Goal: Task Accomplishment & Management: Manage account settings

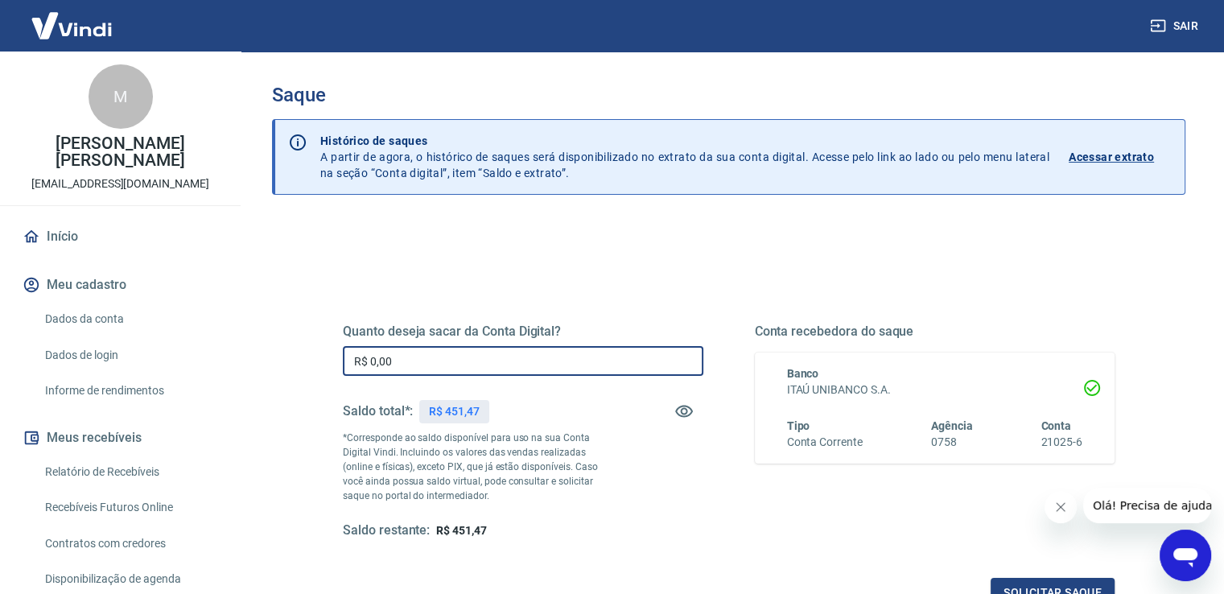
click at [430, 358] on input "R$ 0,00" at bounding box center [523, 361] width 361 height 30
type input "R$ 451,28"
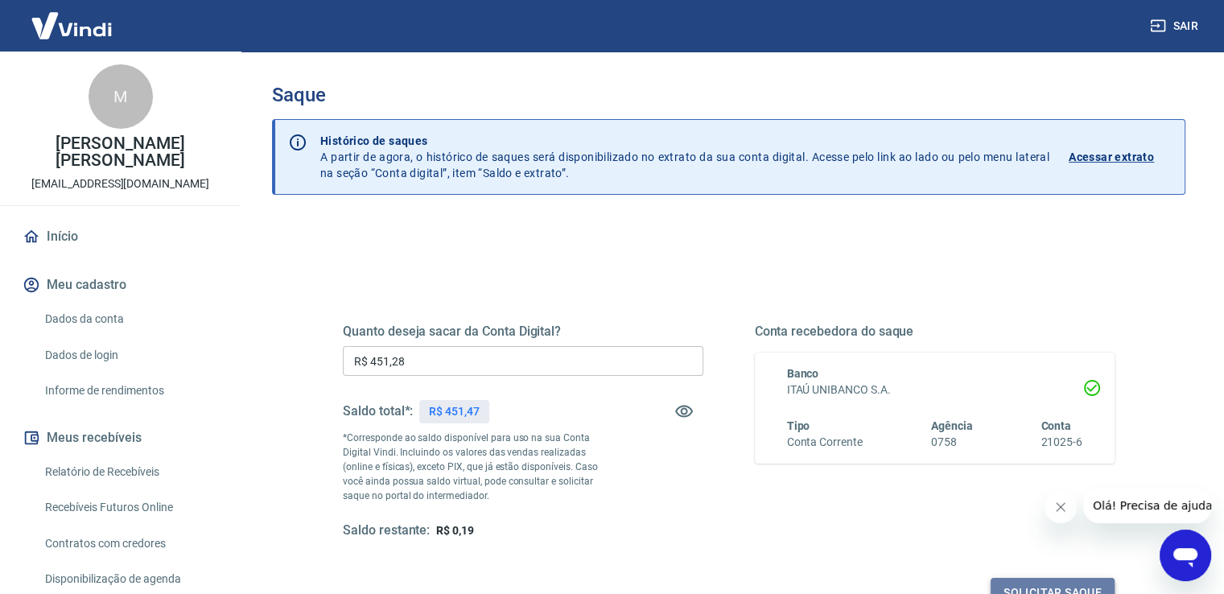
click at [1042, 584] on button "Solicitar saque" at bounding box center [1053, 593] width 124 height 30
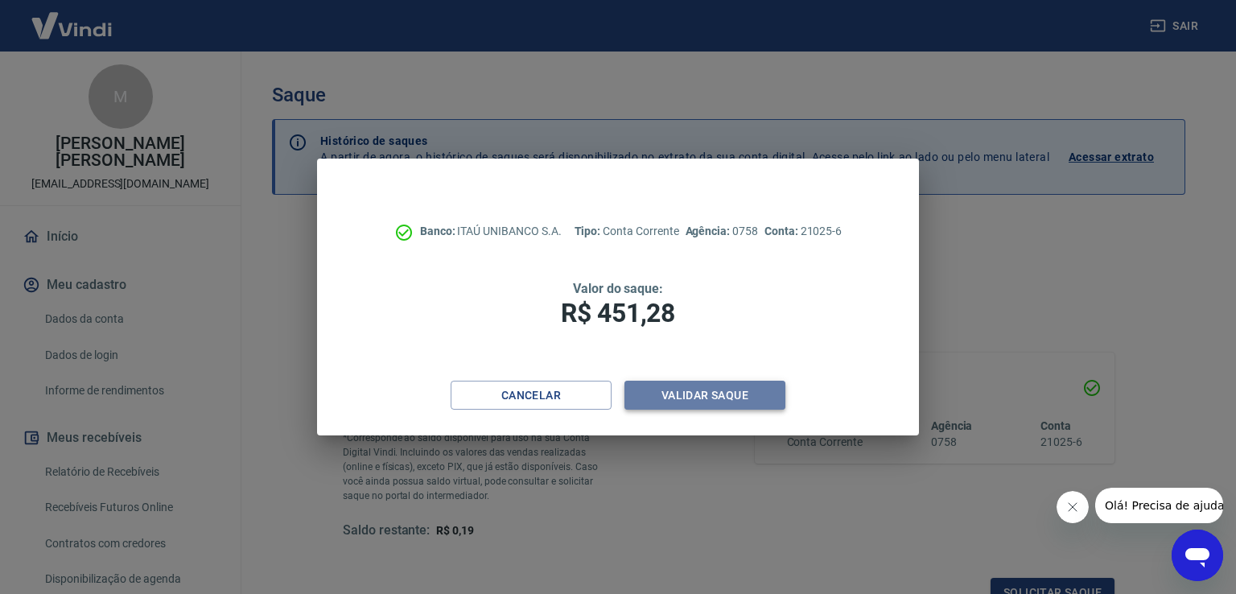
click at [734, 390] on button "Validar saque" at bounding box center [705, 396] width 161 height 30
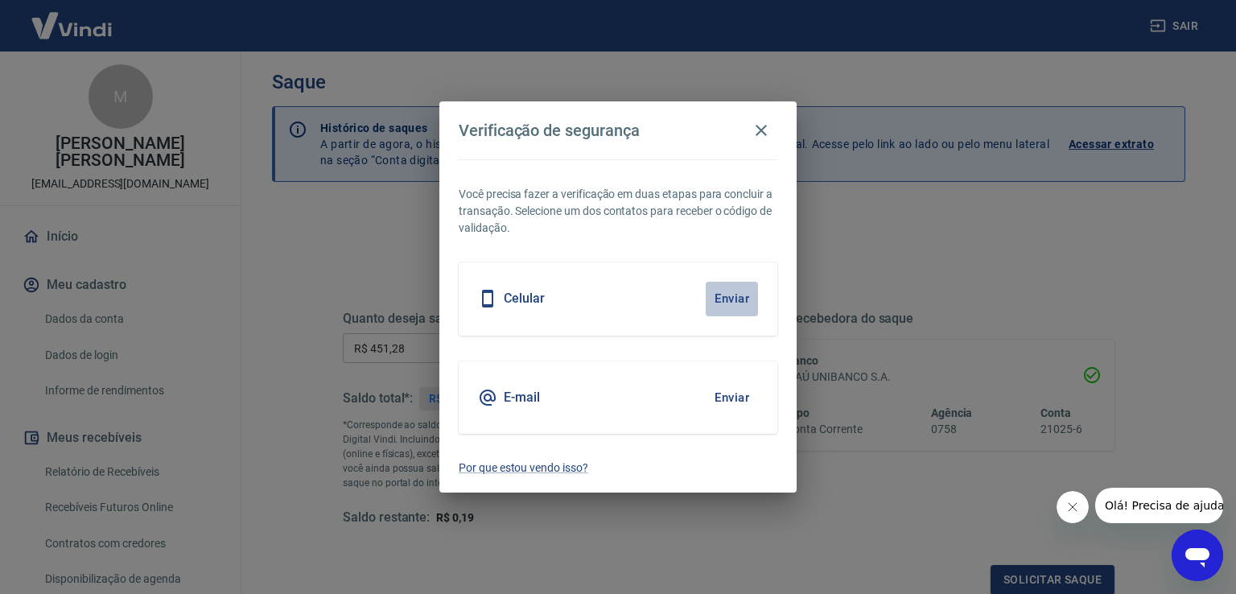
click at [728, 297] on button "Enviar" at bounding box center [732, 299] width 52 height 34
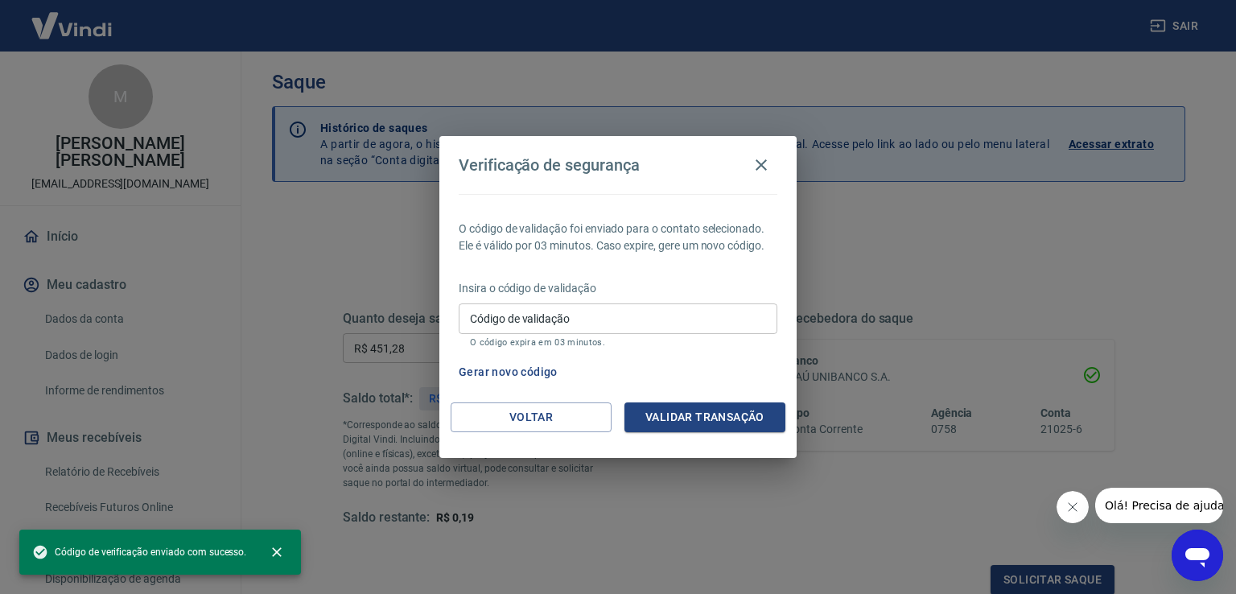
click at [589, 317] on input "Código de validação" at bounding box center [618, 318] width 319 height 30
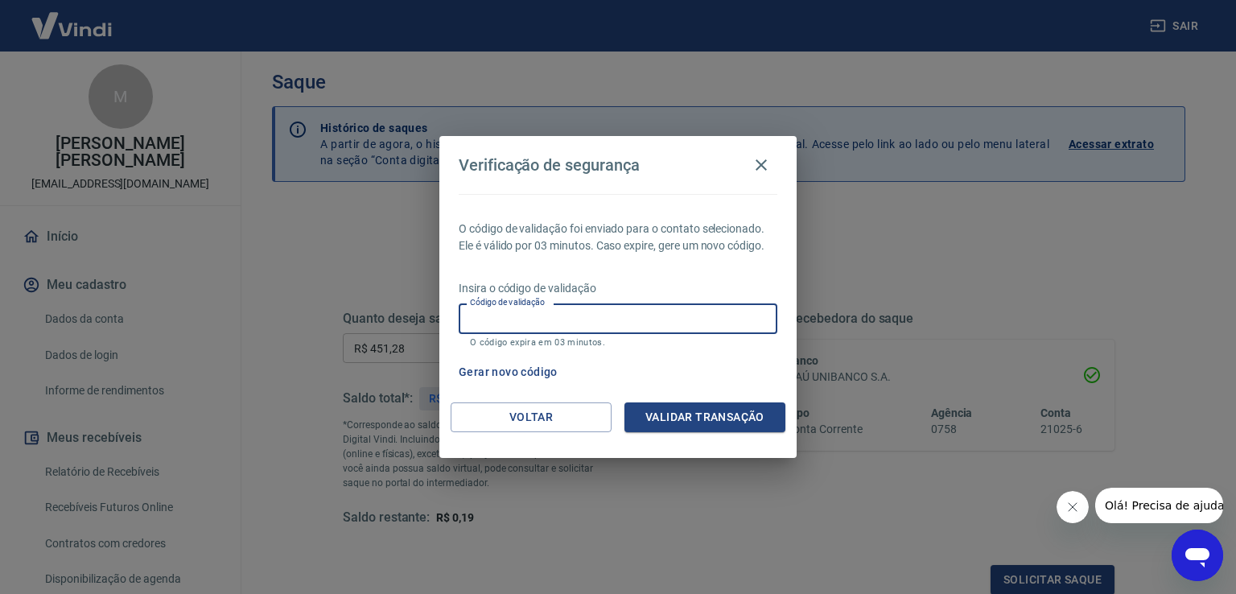
click at [611, 313] on input "Código de validação" at bounding box center [618, 318] width 319 height 30
drag, startPoint x: 611, startPoint y: 313, endPoint x: 723, endPoint y: 415, distance: 151.5
click at [723, 415] on div "Verificação de segurança O código de validação foi enviado para o contato selec…" at bounding box center [617, 296] width 357 height 321
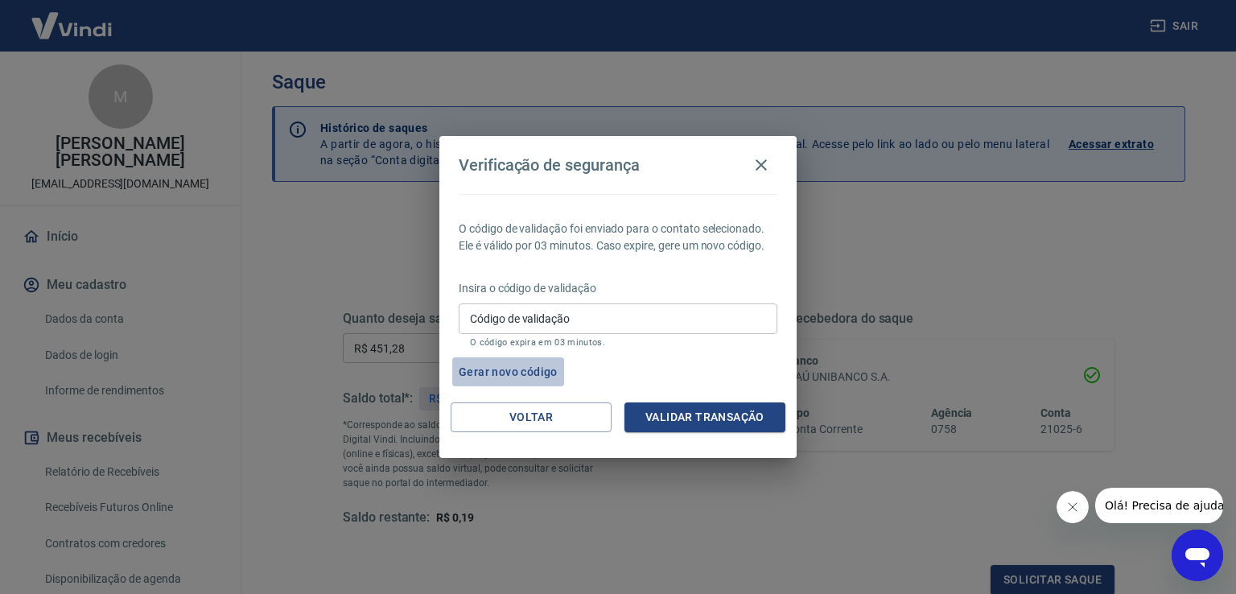
click at [496, 370] on button "Gerar novo código" at bounding box center [508, 372] width 112 height 30
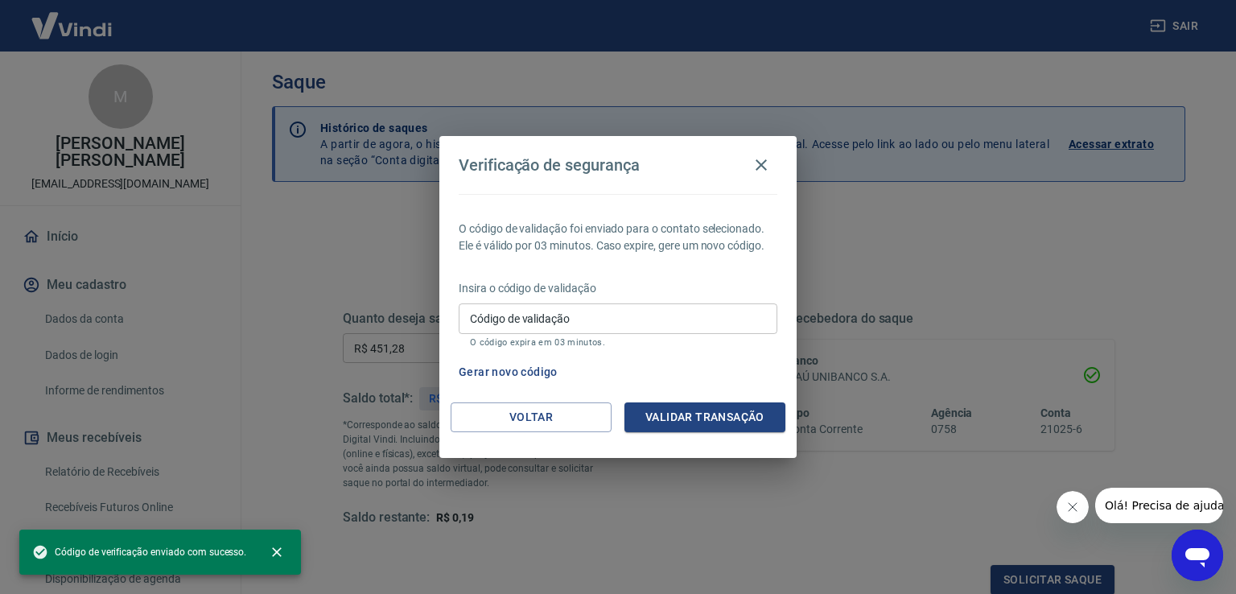
click at [538, 313] on input "Código de validação" at bounding box center [618, 318] width 319 height 30
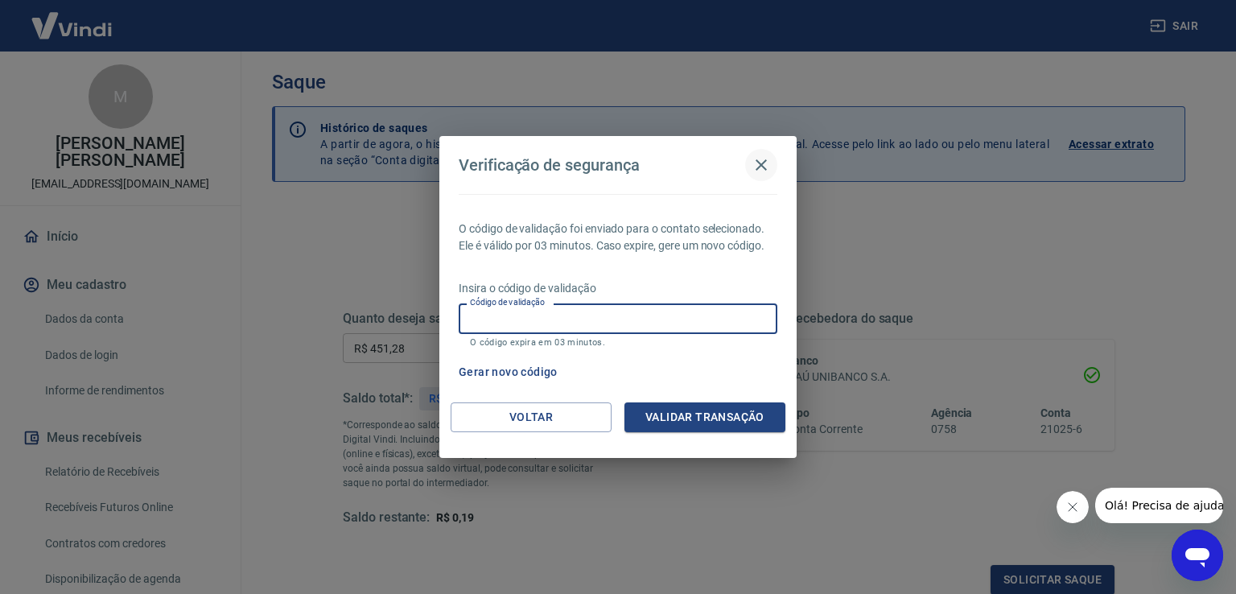
click at [763, 162] on icon "button" at bounding box center [761, 164] width 19 height 19
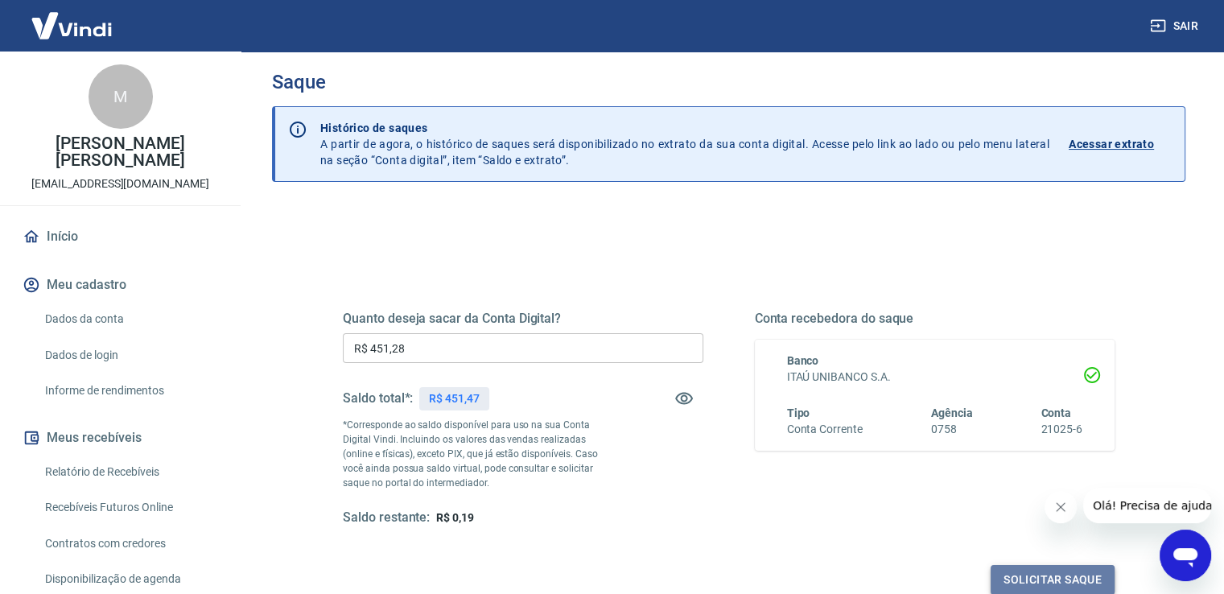
click at [1055, 572] on button "Solicitar saque" at bounding box center [1053, 580] width 124 height 30
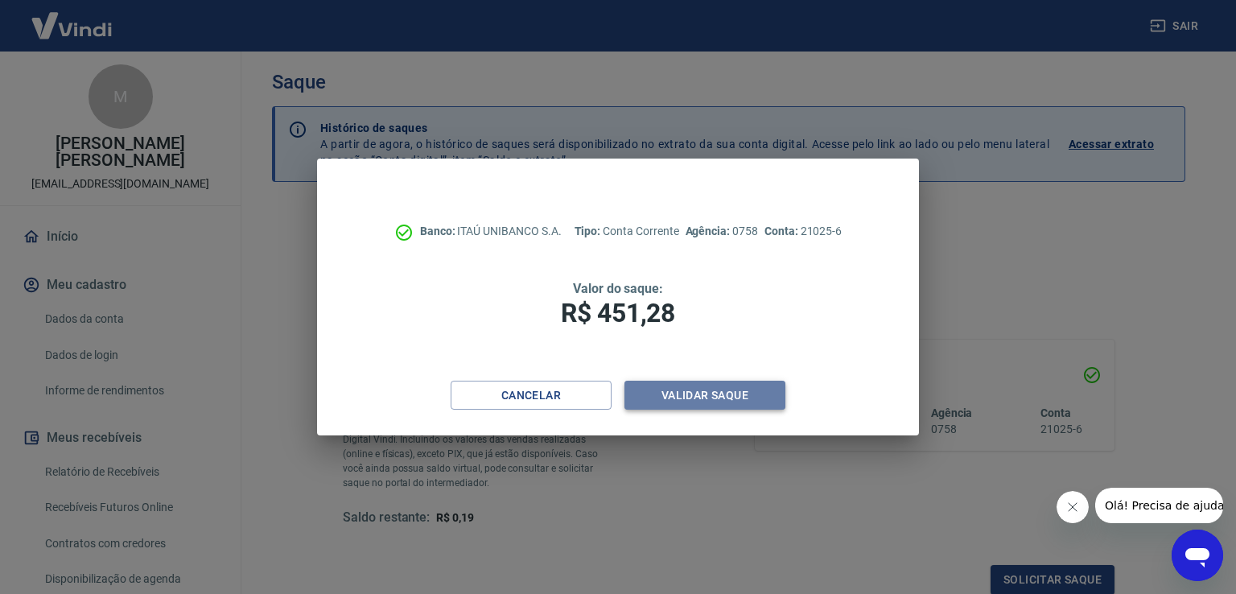
click at [712, 390] on button "Validar saque" at bounding box center [705, 396] width 161 height 30
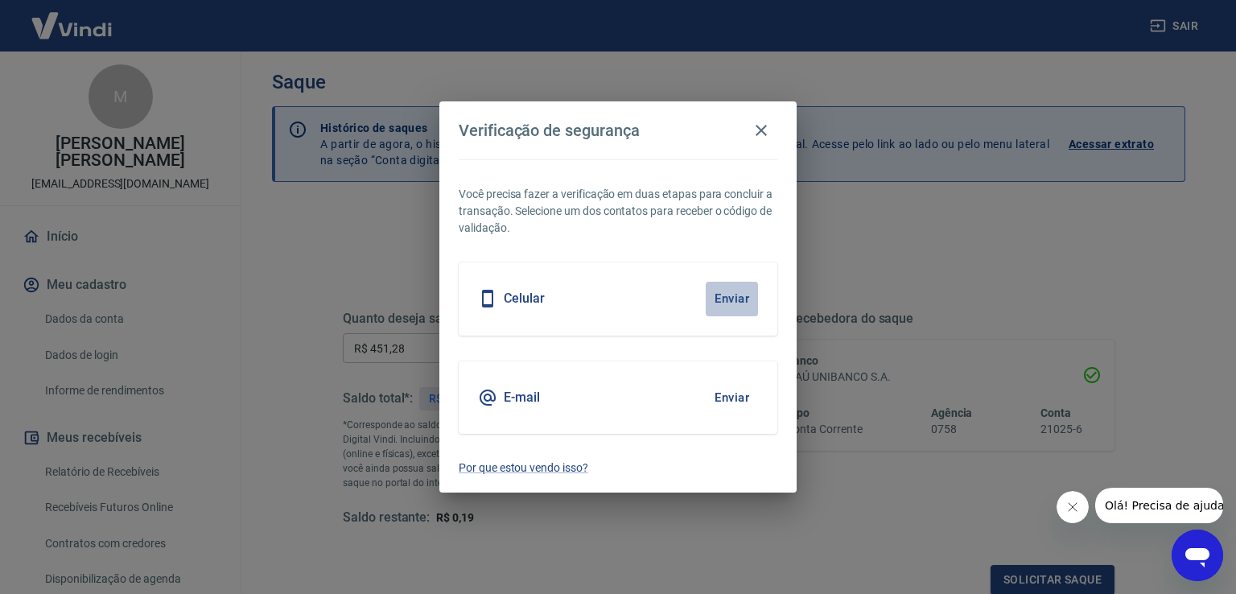
click at [733, 296] on button "Enviar" at bounding box center [732, 299] width 52 height 34
